Goal: Task Accomplishment & Management: Use online tool/utility

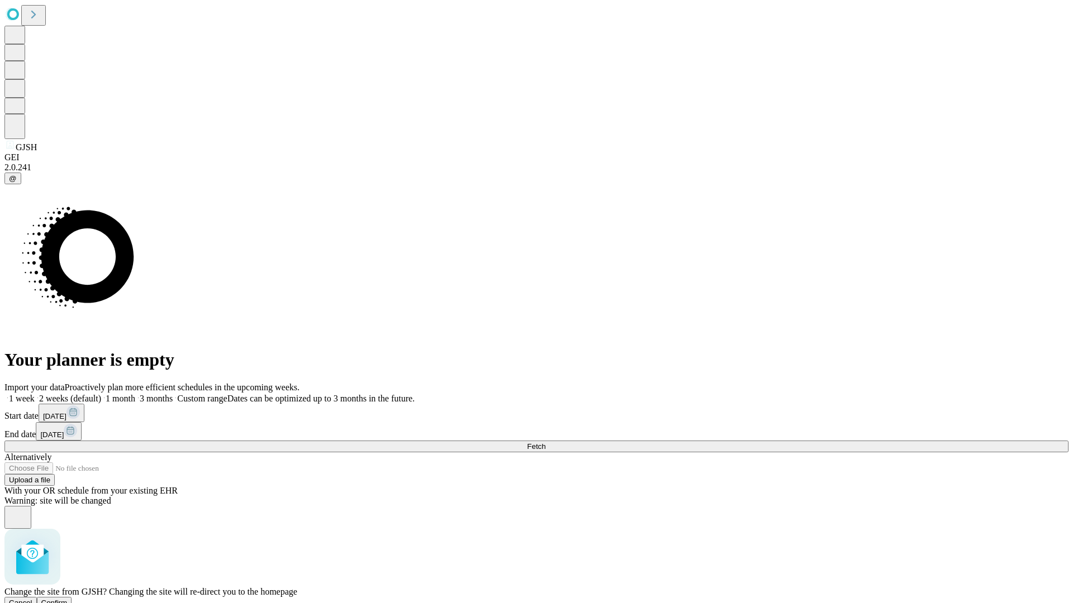
click at [68, 599] on span "Confirm" at bounding box center [54, 603] width 26 height 8
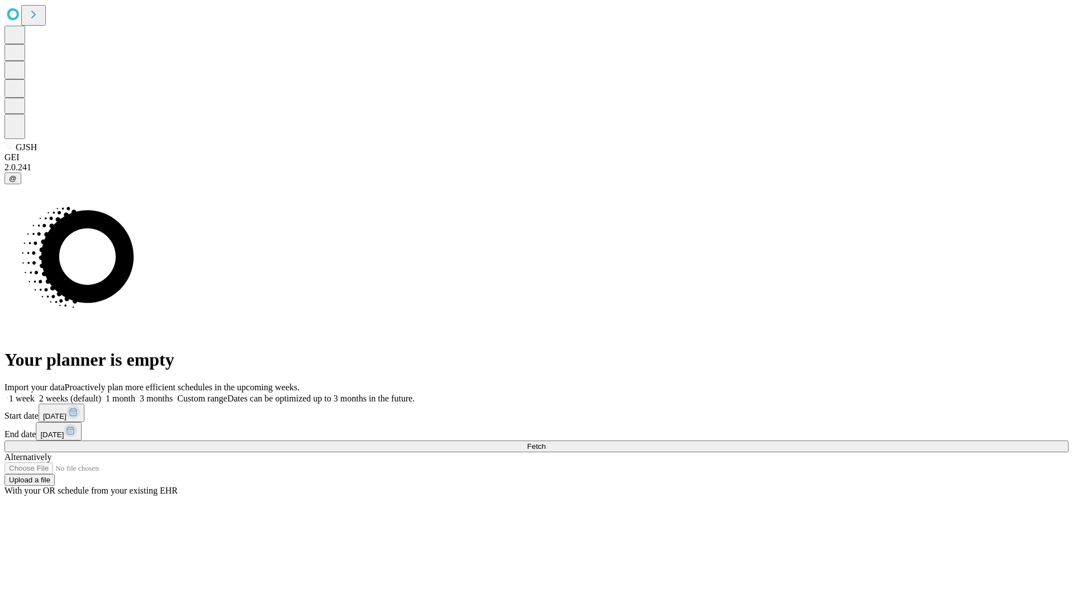
click at [135, 394] on label "1 month" at bounding box center [118, 398] width 34 height 9
click at [545, 443] on span "Fetch" at bounding box center [536, 447] width 18 height 8
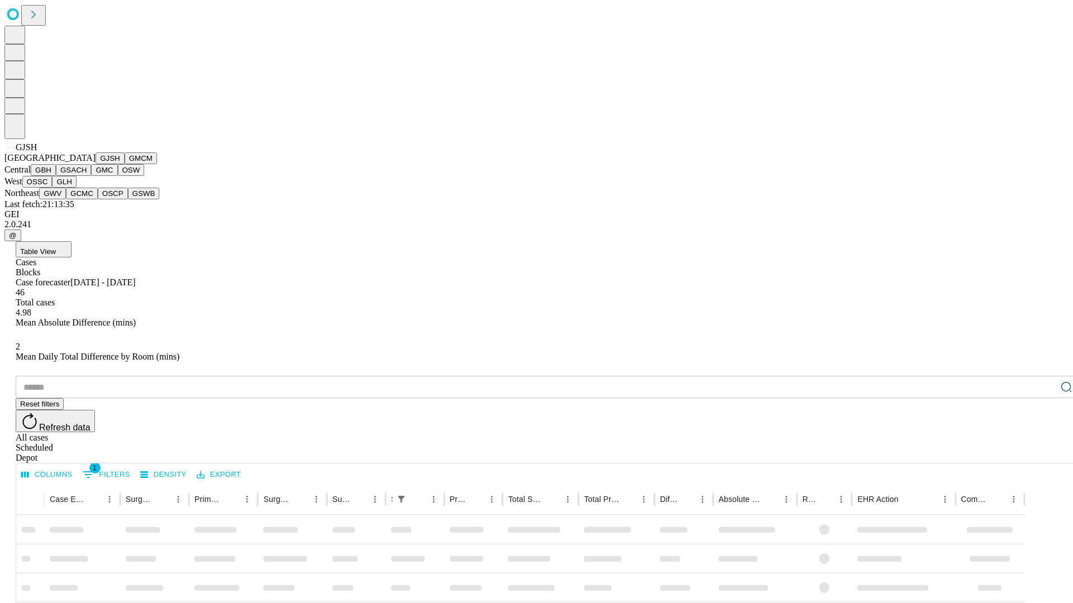
click at [125, 164] on button "GMCM" at bounding box center [141, 159] width 32 height 12
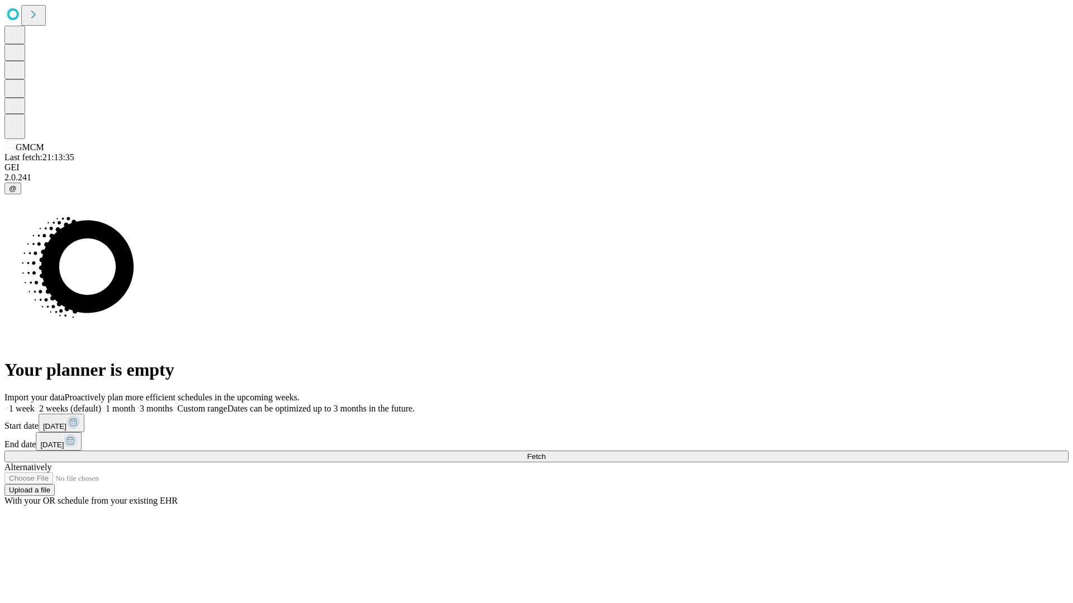
click at [135, 404] on label "1 month" at bounding box center [118, 408] width 34 height 9
click at [545, 453] on span "Fetch" at bounding box center [536, 457] width 18 height 8
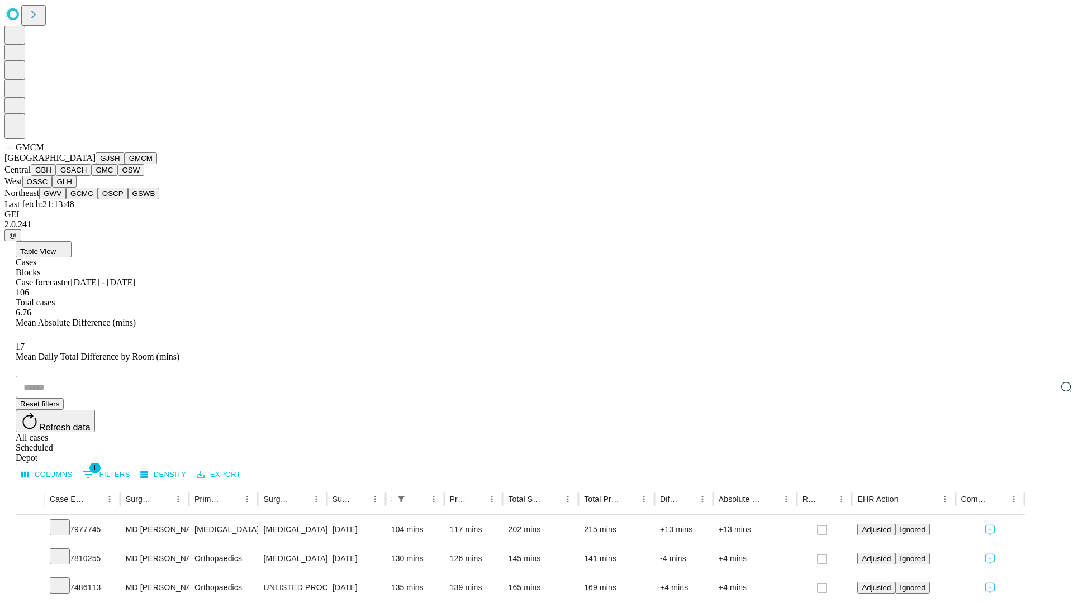
click at [56, 176] on button "GBH" at bounding box center [43, 170] width 25 height 12
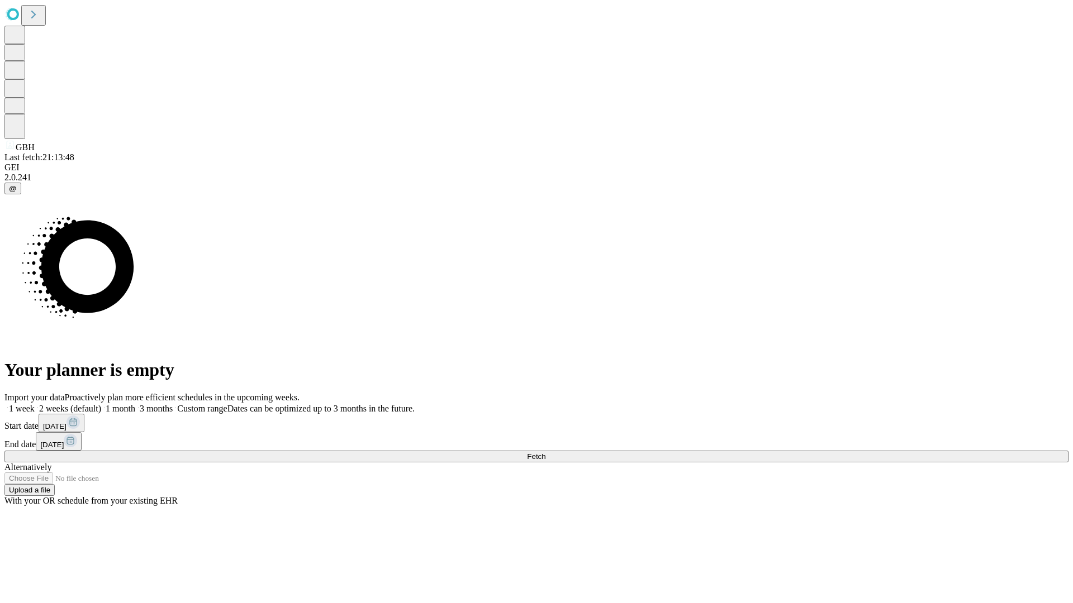
click at [135, 404] on label "1 month" at bounding box center [118, 408] width 34 height 9
click at [545, 453] on span "Fetch" at bounding box center [536, 457] width 18 height 8
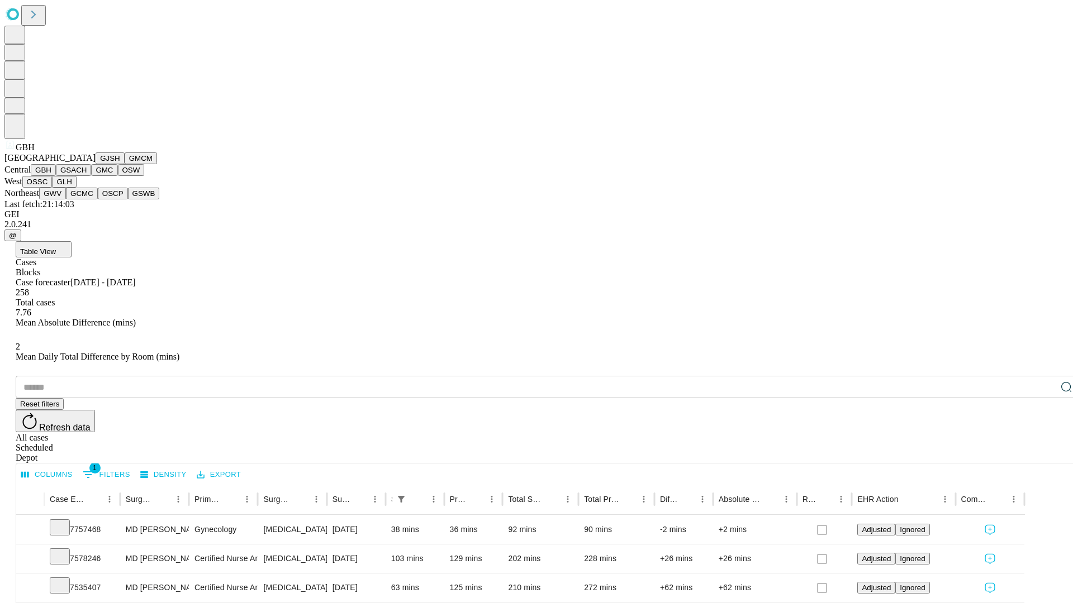
click at [87, 176] on button "GSACH" at bounding box center [73, 170] width 35 height 12
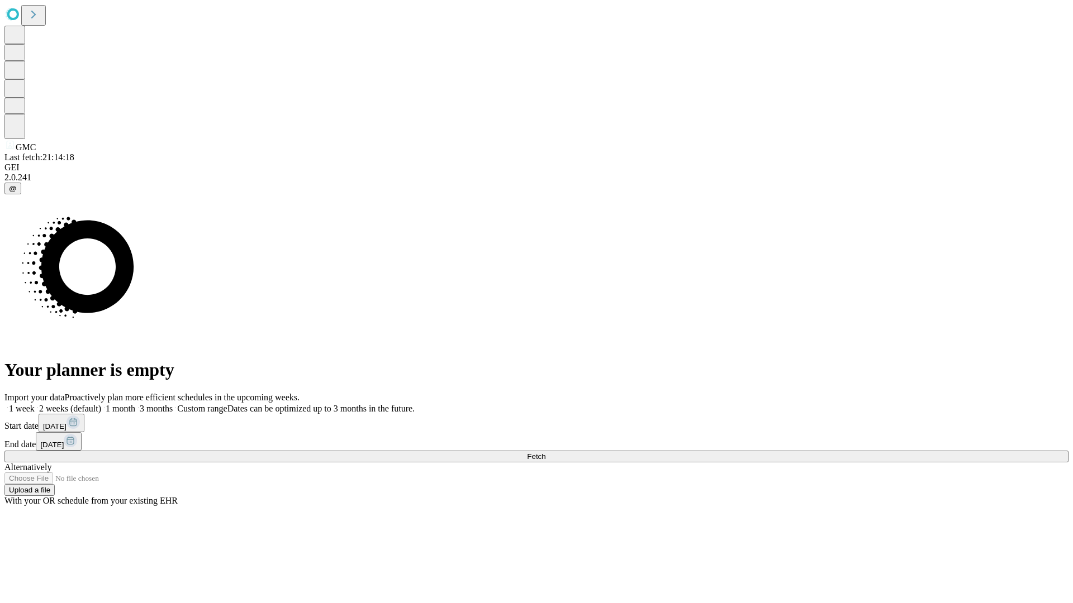
click at [135, 404] on label "1 month" at bounding box center [118, 408] width 34 height 9
click at [545, 453] on span "Fetch" at bounding box center [536, 457] width 18 height 8
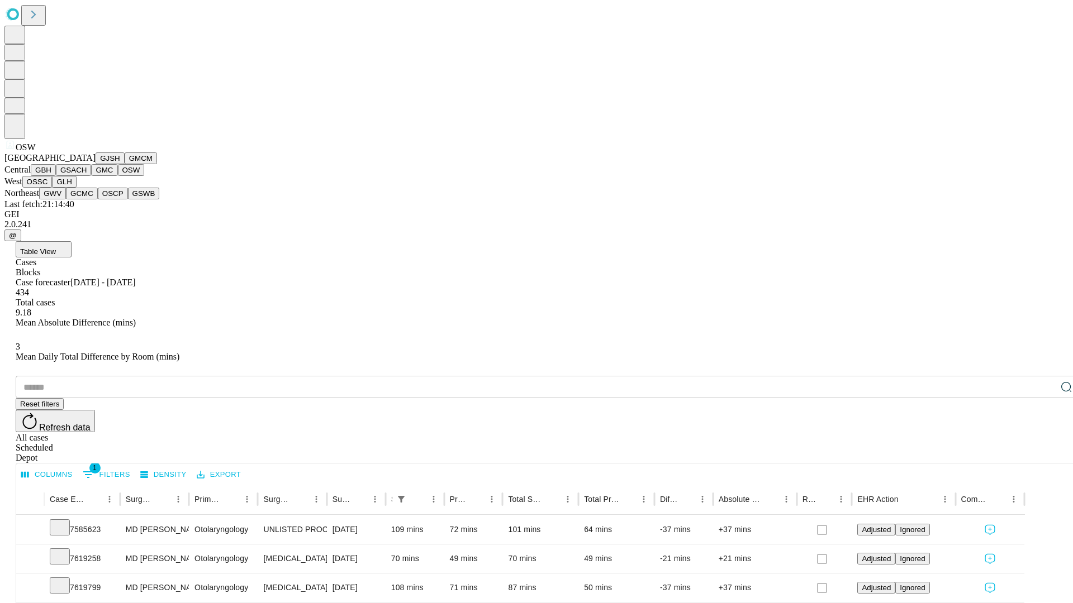
click at [53, 188] on button "OSSC" at bounding box center [37, 182] width 30 height 12
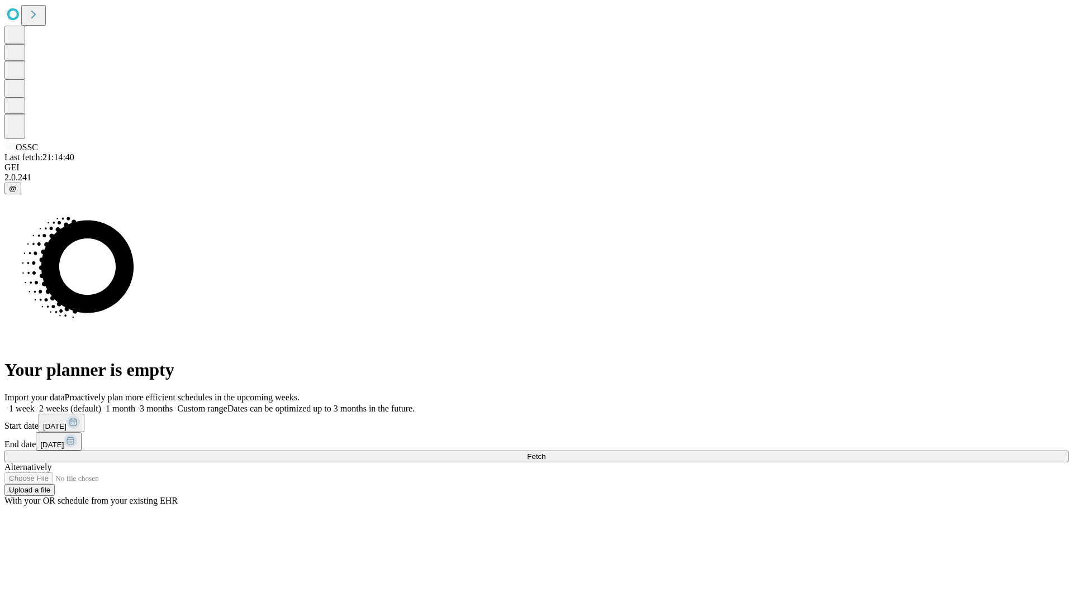
click at [135, 404] on label "1 month" at bounding box center [118, 408] width 34 height 9
click at [545, 453] on span "Fetch" at bounding box center [536, 457] width 18 height 8
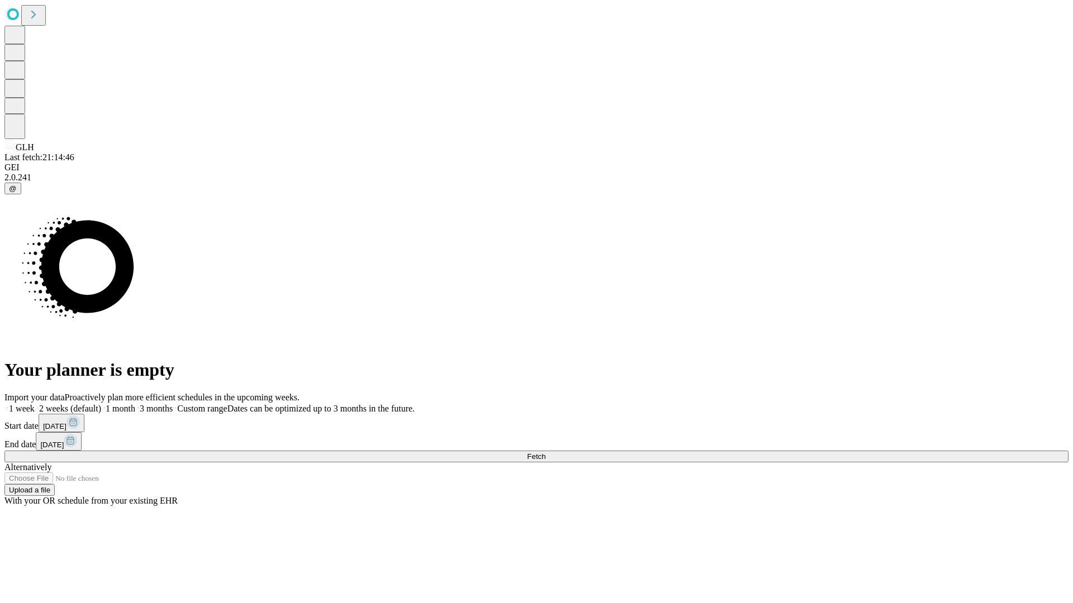
click at [135, 404] on label "1 month" at bounding box center [118, 408] width 34 height 9
click at [545, 453] on span "Fetch" at bounding box center [536, 457] width 18 height 8
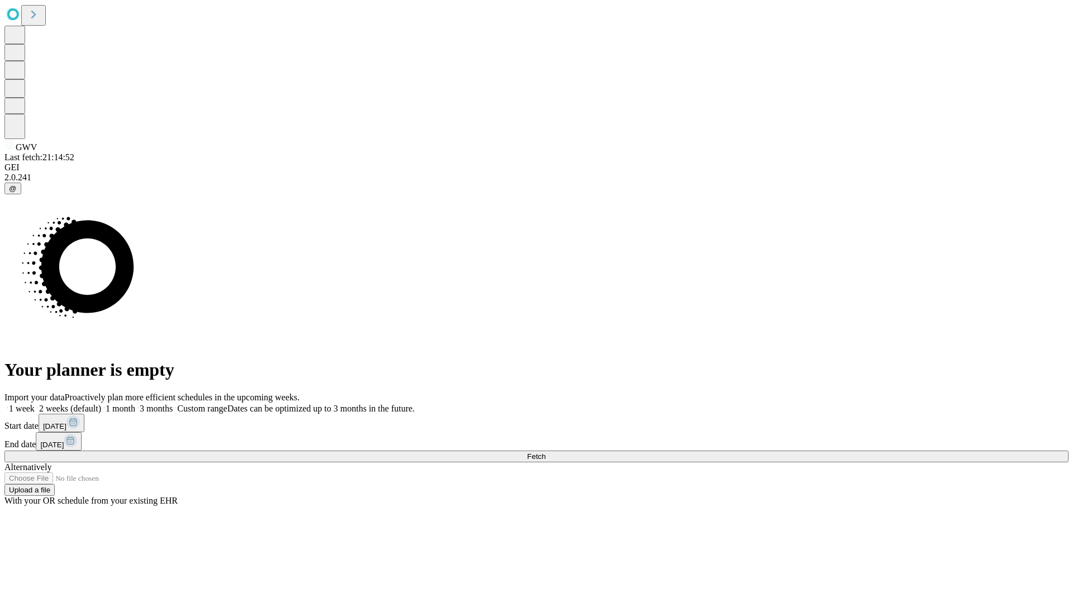
click at [135, 404] on label "1 month" at bounding box center [118, 408] width 34 height 9
click at [545, 453] on span "Fetch" at bounding box center [536, 457] width 18 height 8
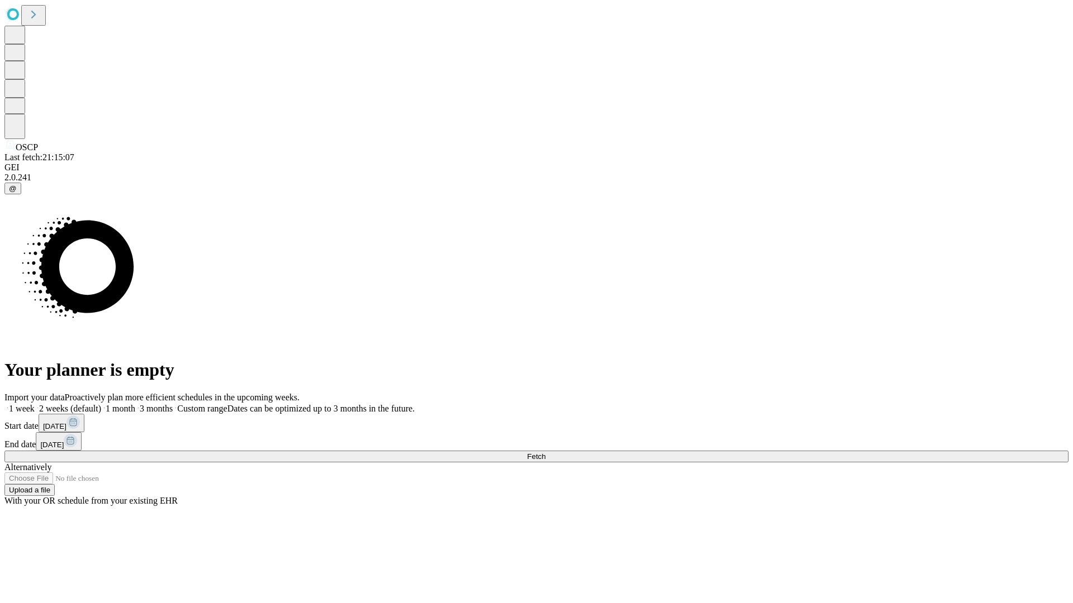
click at [135, 404] on label "1 month" at bounding box center [118, 408] width 34 height 9
click at [545, 453] on span "Fetch" at bounding box center [536, 457] width 18 height 8
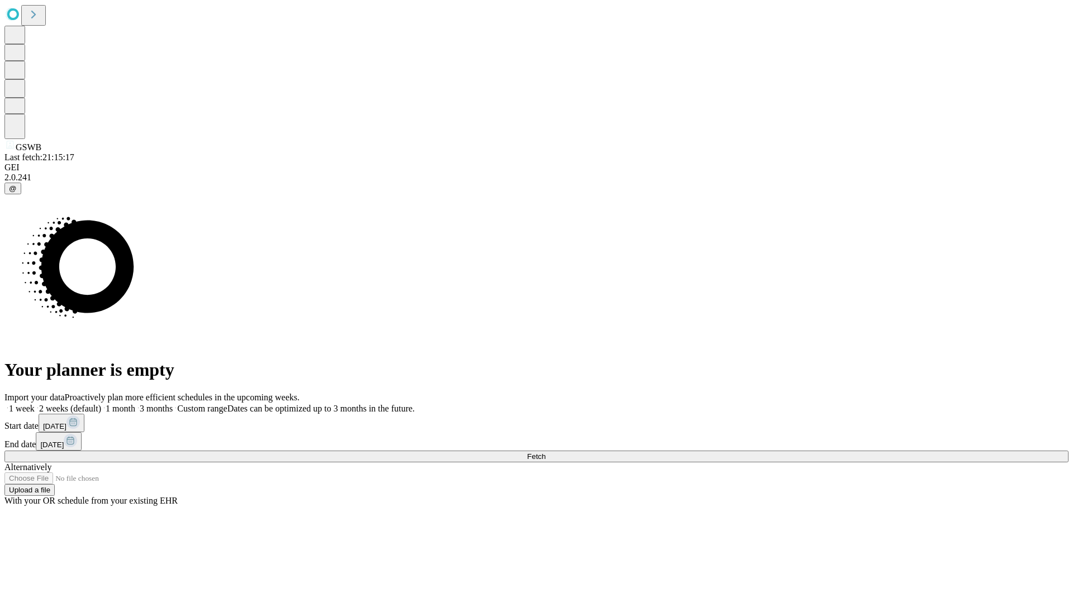
click at [135, 404] on label "1 month" at bounding box center [118, 408] width 34 height 9
click at [545, 453] on span "Fetch" at bounding box center [536, 457] width 18 height 8
